Goal: Task Accomplishment & Management: Complete application form

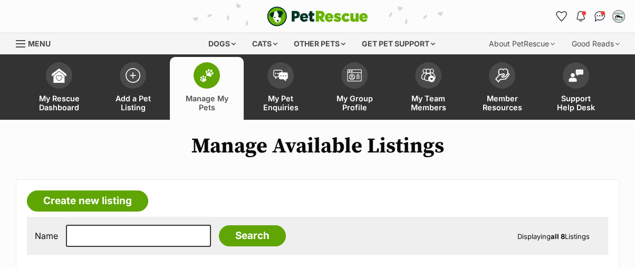
click at [202, 69] on img at bounding box center [206, 76] width 15 height 14
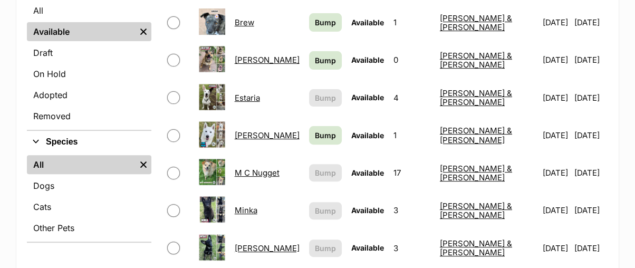
scroll to position [293, 0]
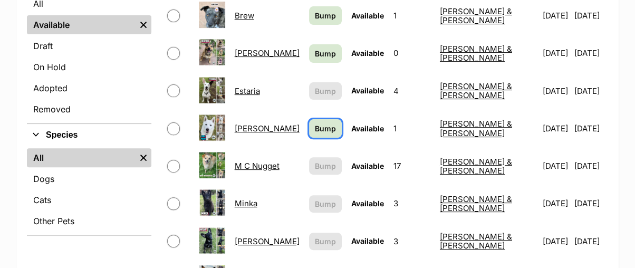
click at [328, 123] on span "Bump" at bounding box center [325, 128] width 21 height 11
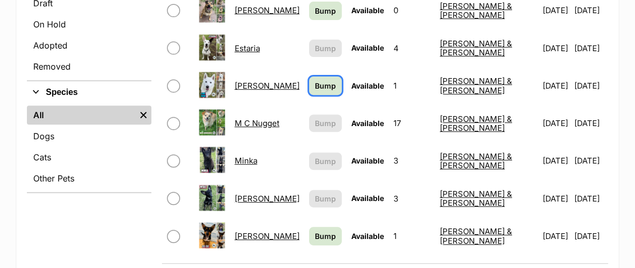
scroll to position [410, 0]
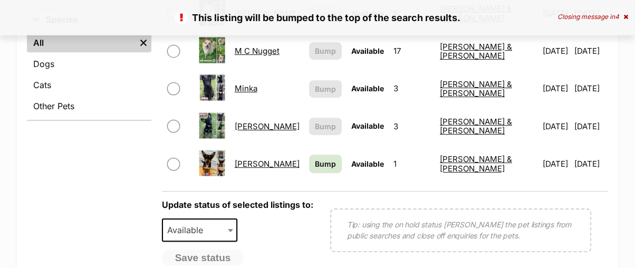
scroll to position [468, 0]
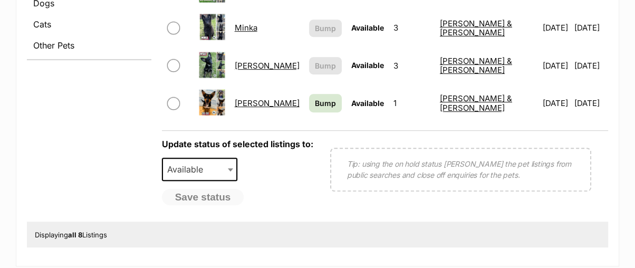
click at [269, 98] on link "[PERSON_NAME]" at bounding box center [267, 103] width 65 height 10
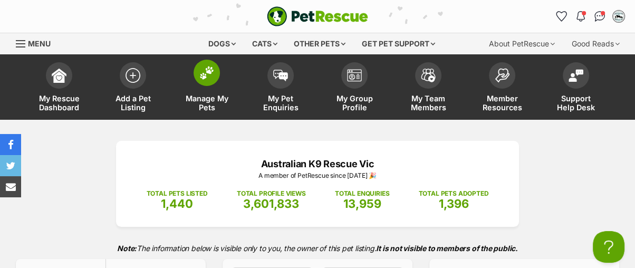
click at [217, 84] on link "Manage My Pets" at bounding box center [207, 88] width 74 height 63
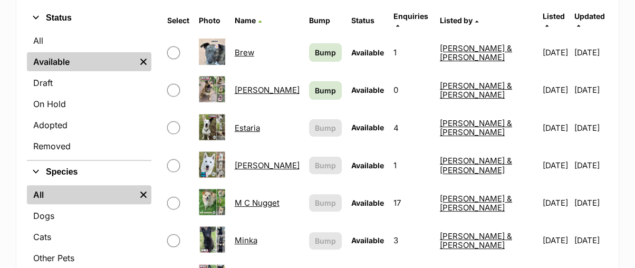
scroll to position [410, 0]
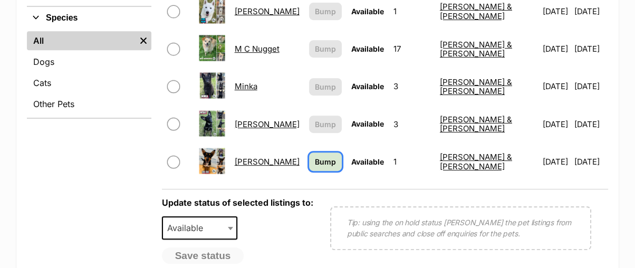
click at [329, 156] on span "Bump" at bounding box center [325, 161] width 21 height 11
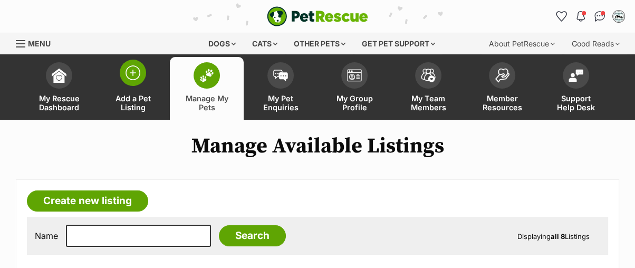
click at [124, 77] on span at bounding box center [133, 73] width 26 height 26
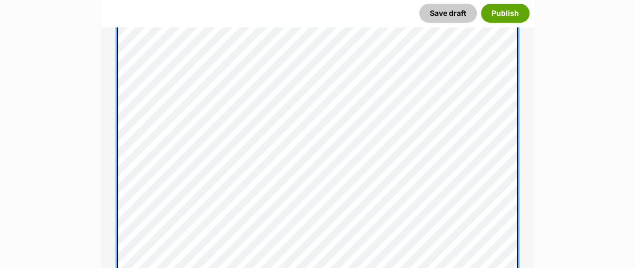
scroll to position [481, 0]
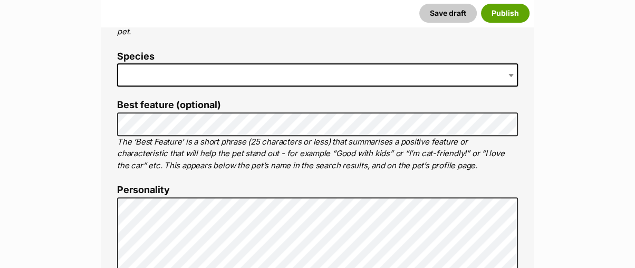
click at [186, 70] on span at bounding box center [317, 74] width 401 height 23
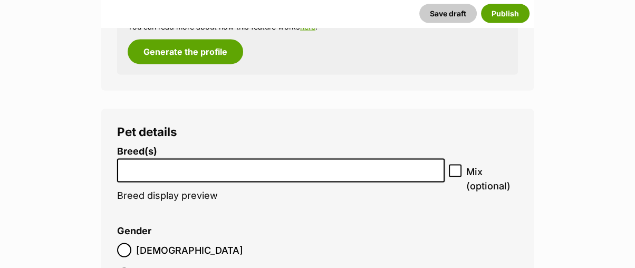
scroll to position [1829, 0]
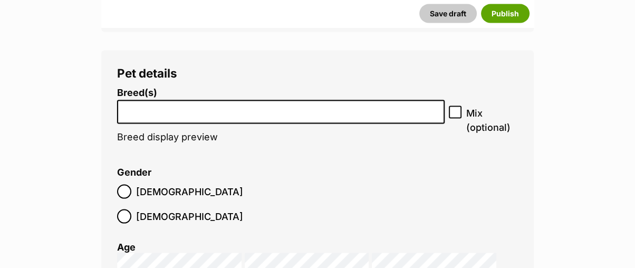
click at [250, 107] on input "search" at bounding box center [281, 109] width 320 height 11
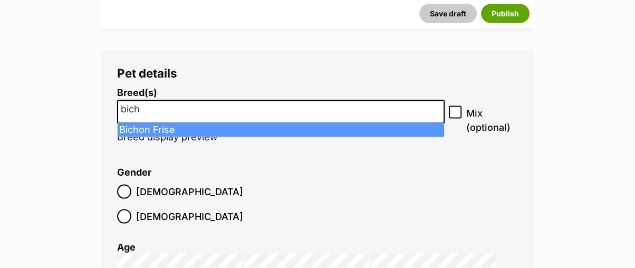
type input "bich"
select select "33"
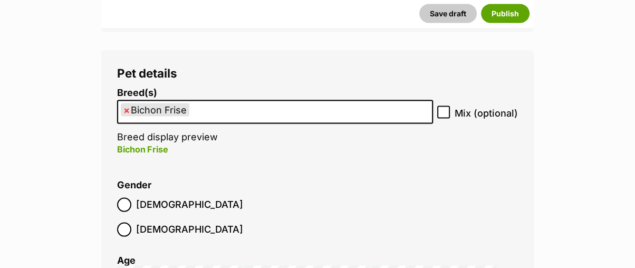
click at [447, 114] on icon at bounding box center [443, 112] width 7 height 7
click at [447, 114] on input "Mix (optional)" at bounding box center [443, 112] width 13 height 13
checkbox input "true"
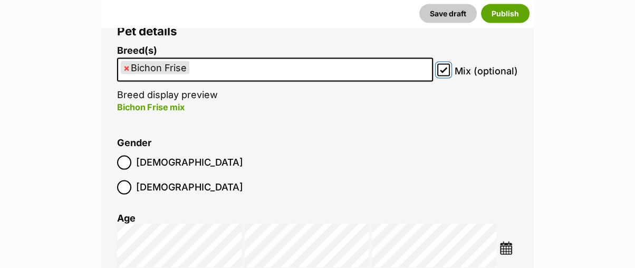
scroll to position [1887, 0]
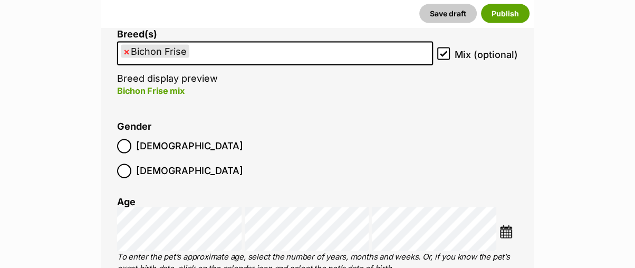
click at [503, 225] on img at bounding box center [506, 231] width 13 height 13
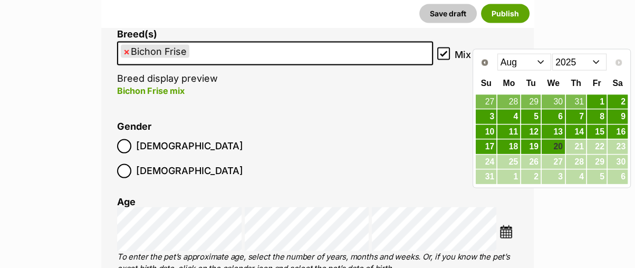
click at [518, 64] on select "Jan Feb Mar Apr May Jun Jul Aug" at bounding box center [524, 62] width 54 height 17
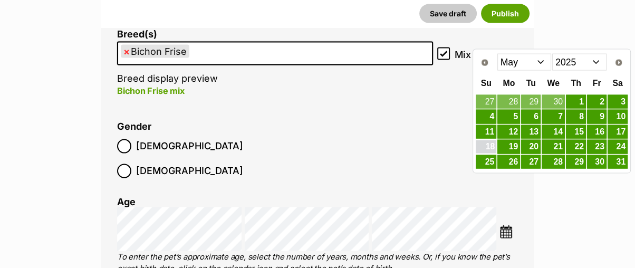
click at [485, 145] on link "18" at bounding box center [486, 146] width 21 height 13
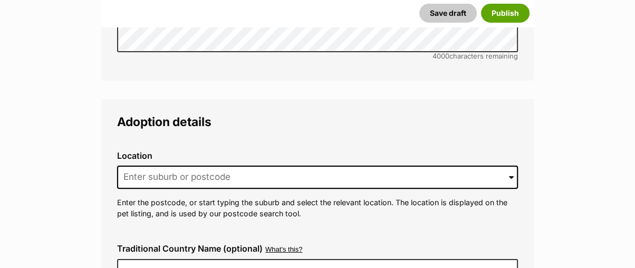
scroll to position [3001, 0]
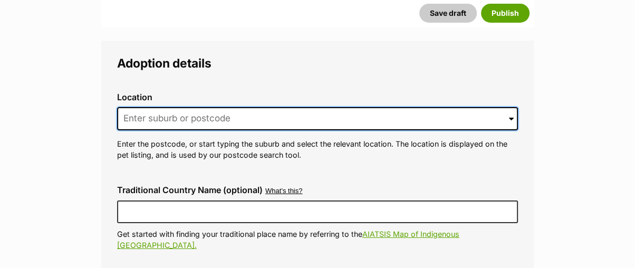
click at [165, 107] on input at bounding box center [317, 118] width 401 height 23
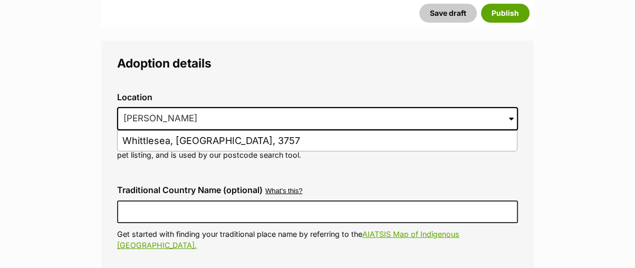
click at [147, 131] on li "Whittlesea, Victoria, 3757" at bounding box center [317, 141] width 399 height 21
type input "Whittlesea, Victoria, 3757"
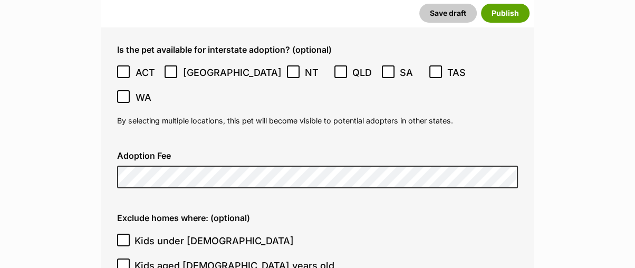
scroll to position [3235, 0]
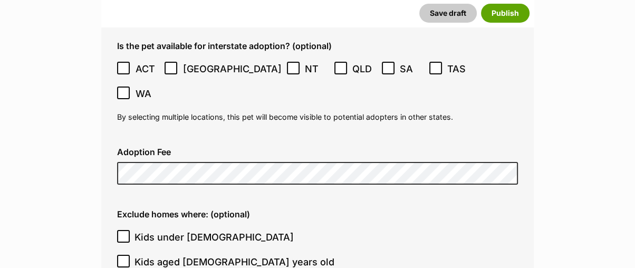
click at [128, 230] on input "Kids under 5 years old" at bounding box center [123, 236] width 13 height 13
checkbox input "true"
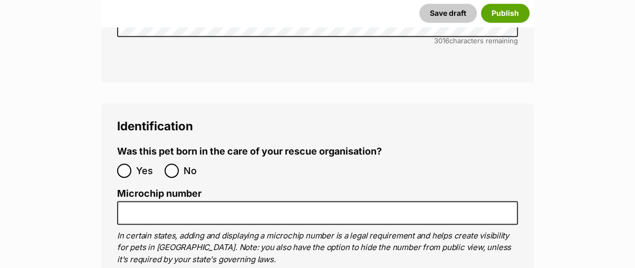
scroll to position [3939, 0]
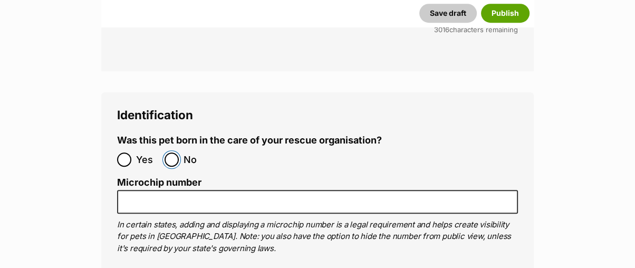
click at [171, 152] on input "No" at bounding box center [172, 159] width 14 height 14
radio input "true"
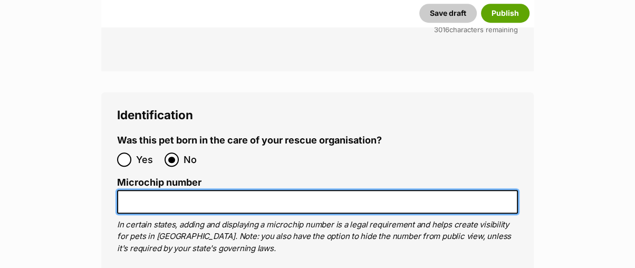
click at [163, 190] on input "Microchip number" at bounding box center [317, 202] width 401 height 24
paste input "956000014745889"
type input "956000014745889"
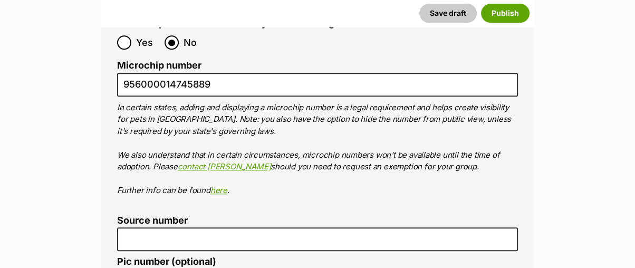
scroll to position [4114, 0]
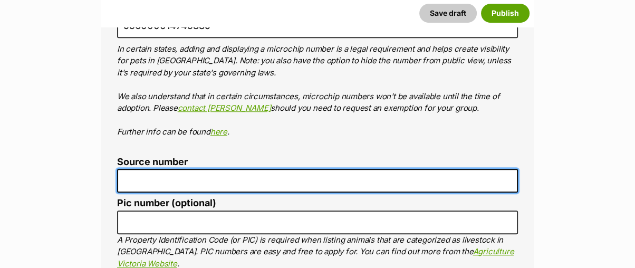
click at [149, 169] on input "Source number" at bounding box center [317, 181] width 401 height 24
type input "RE100062"
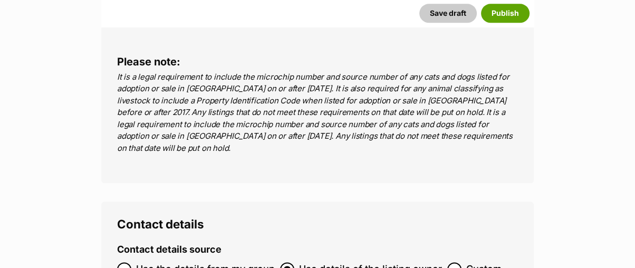
scroll to position [4408, 0]
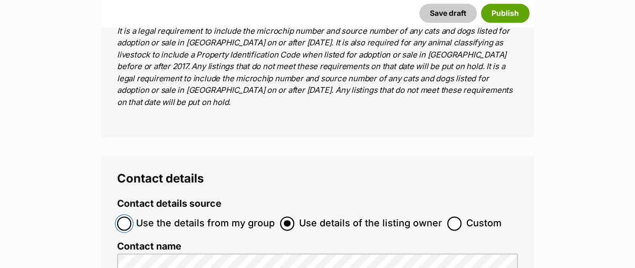
click at [127, 216] on input "Use the details from my group" at bounding box center [124, 223] width 14 height 14
radio input "true"
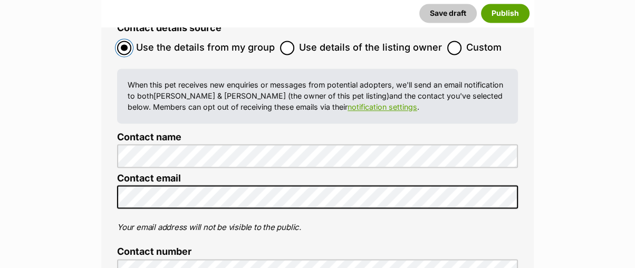
scroll to position [4759, 0]
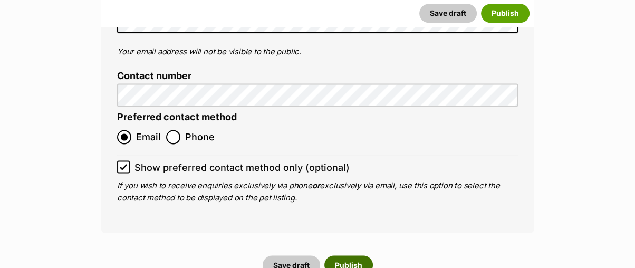
click at [353, 255] on button "Publish" at bounding box center [348, 264] width 49 height 19
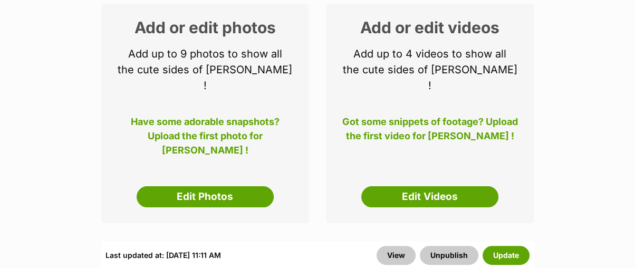
scroll to position [234, 0]
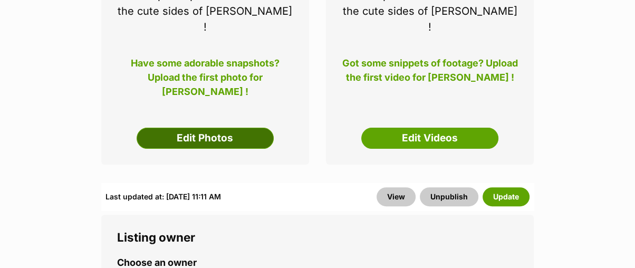
click at [200, 128] on link "Edit Photos" at bounding box center [205, 138] width 137 height 21
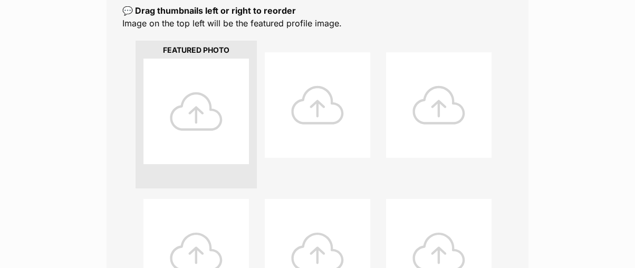
click at [197, 110] on div at bounding box center [195, 111] width 105 height 105
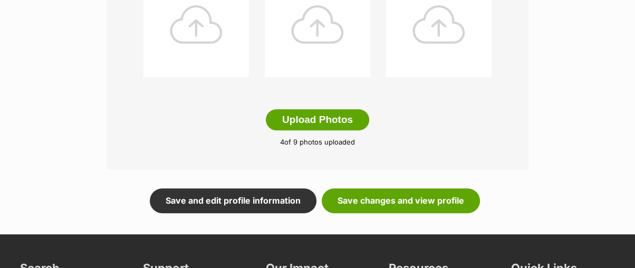
scroll to position [645, 0]
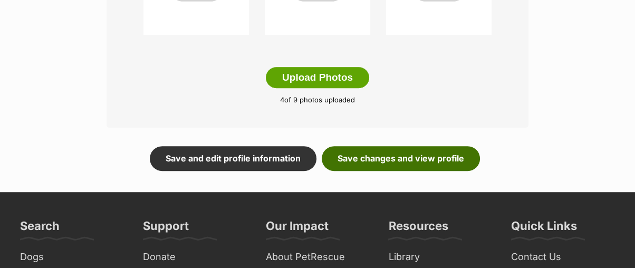
click at [358, 155] on link "Save changes and view profile" at bounding box center [401, 158] width 158 height 24
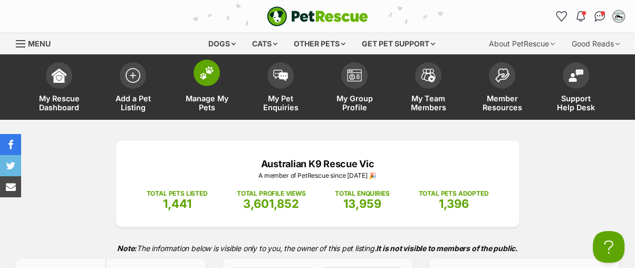
click at [203, 76] on img at bounding box center [206, 73] width 15 height 14
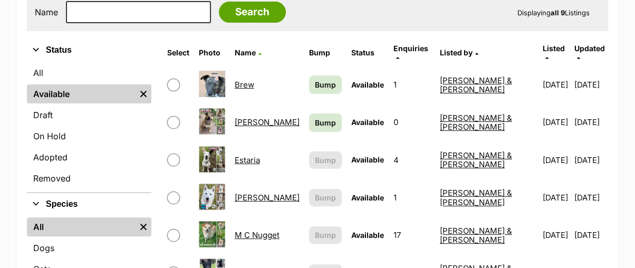
scroll to position [59, 0]
